Goal: Task Accomplishment & Management: Manage account settings

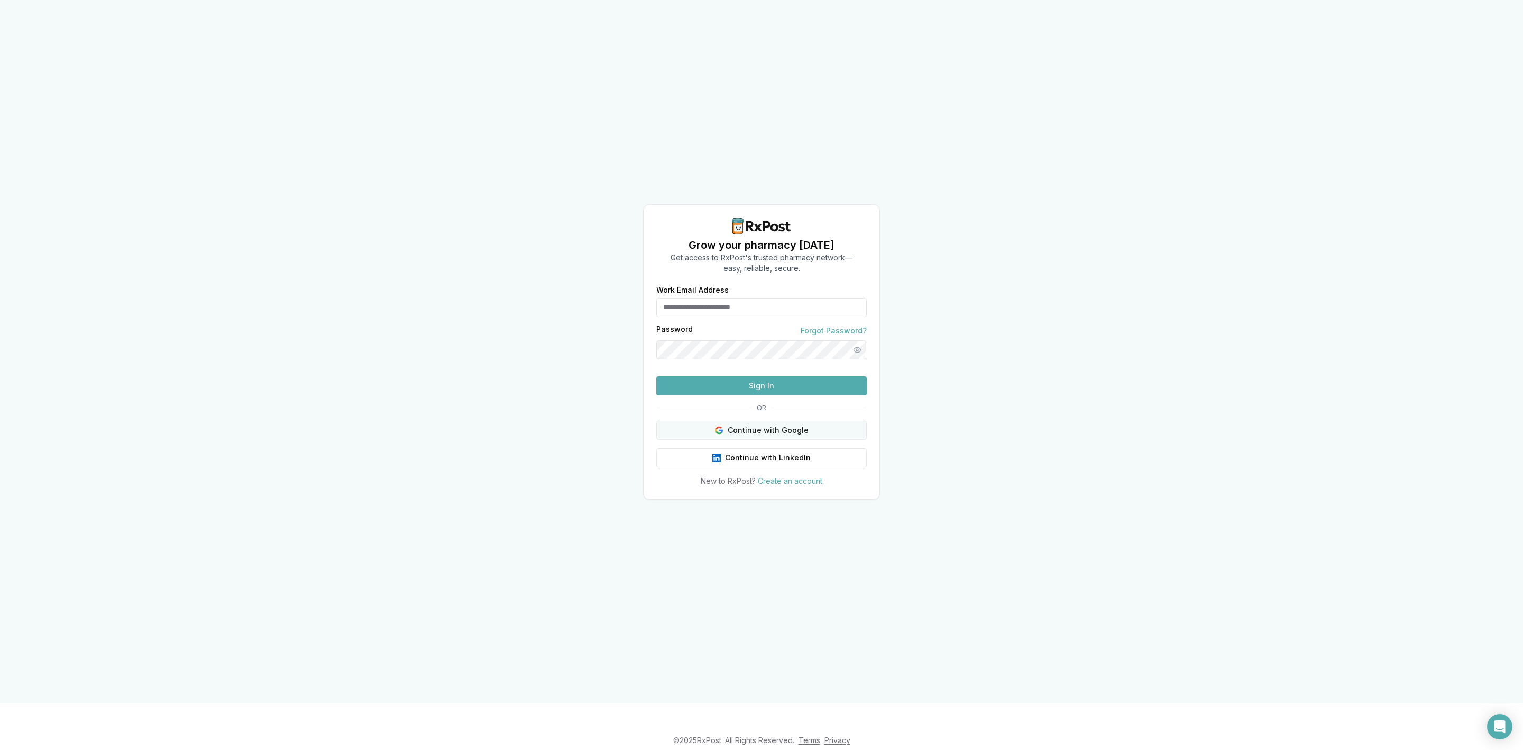
type input "**********"
click at [788, 440] on button "Continue with Google" at bounding box center [761, 430] width 211 height 19
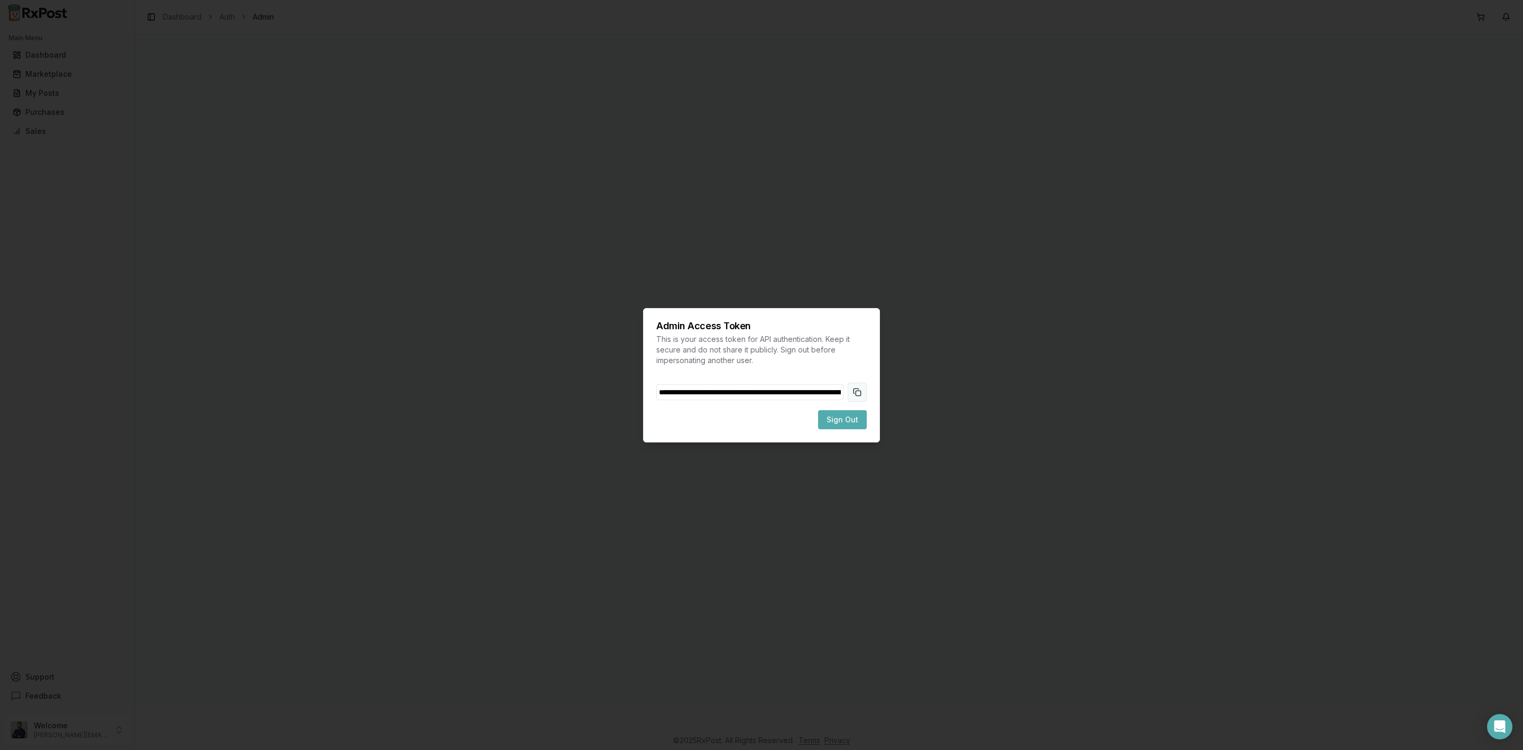
click at [852, 389] on button "Copy token to clipboard" at bounding box center [857, 391] width 19 height 19
click at [853, 414] on span "Sign Out" at bounding box center [843, 419] width 32 height 11
